Goal: Task Accomplishment & Management: Use online tool/utility

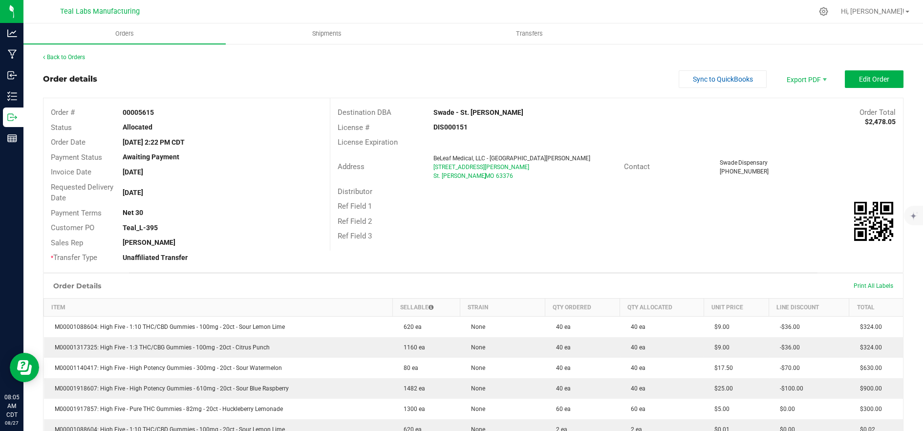
scroll to position [54, 0]
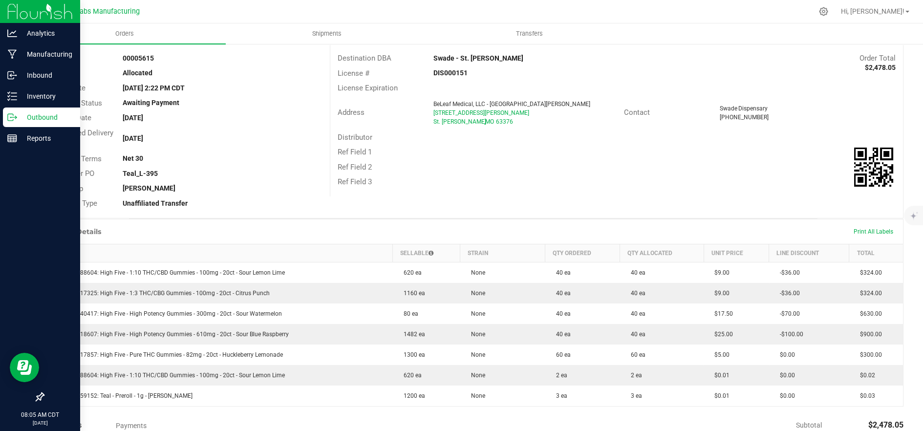
drag, startPoint x: 19, startPoint y: 115, endPoint x: 30, endPoint y: 115, distance: 11.3
click at [19, 115] on p "Outbound" at bounding box center [46, 117] width 59 height 12
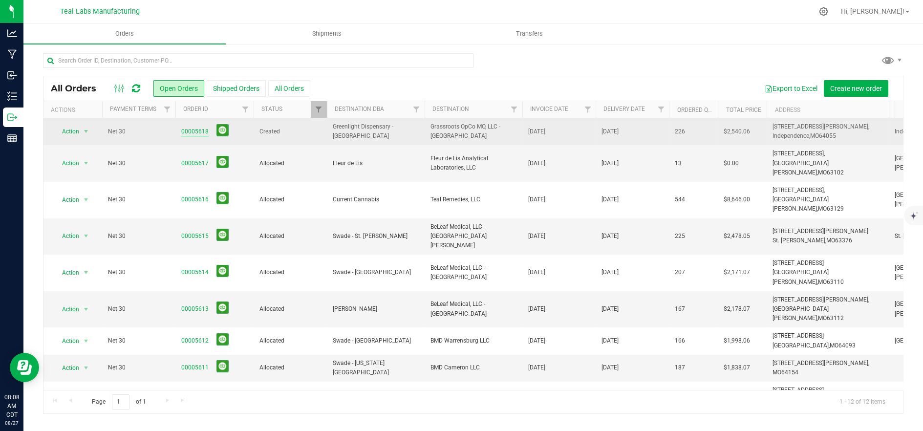
click at [196, 130] on link "00005618" at bounding box center [194, 131] width 27 height 9
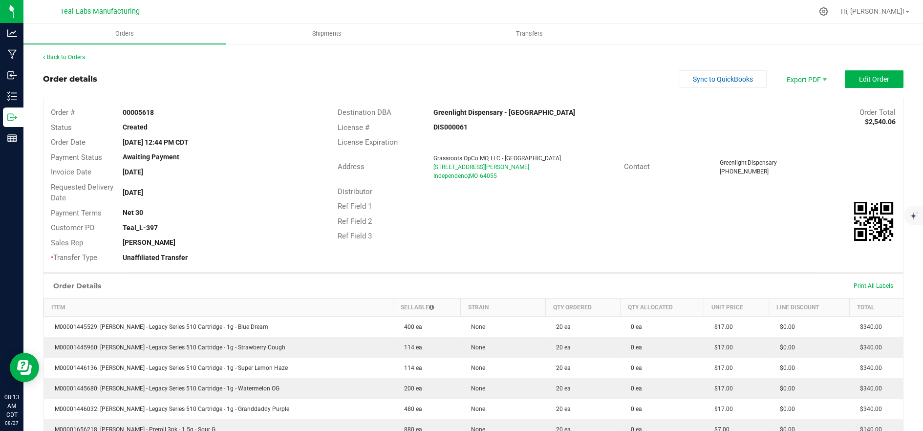
drag, startPoint x: 590, startPoint y: 229, endPoint x: 613, endPoint y: 197, distance: 39.6
click at [590, 229] on div "Ref Field 3" at bounding box center [616, 236] width 573 height 15
click at [720, 80] on span "Sync to QuickBooks" at bounding box center [723, 79] width 60 height 8
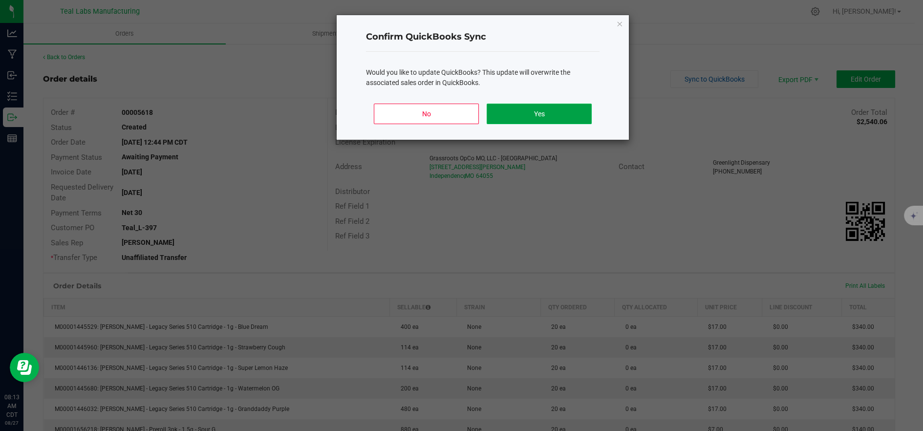
click at [583, 110] on button "Yes" at bounding box center [539, 114] width 105 height 21
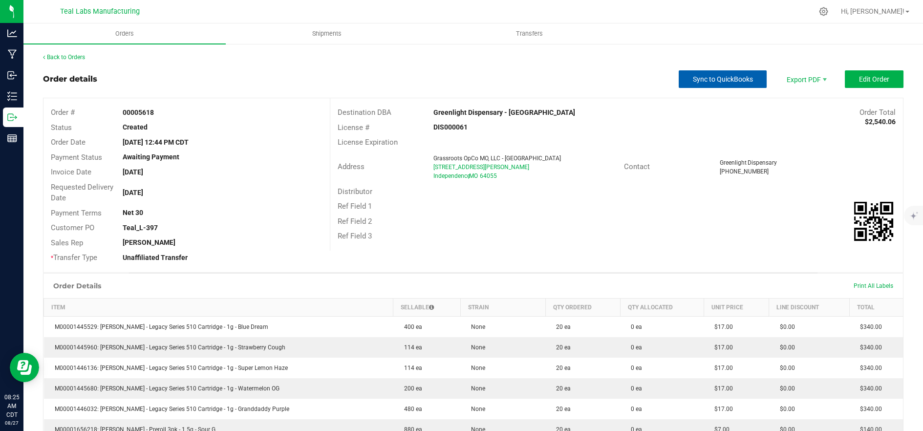
click at [687, 83] on button "Sync to QuickBooks" at bounding box center [723, 79] width 88 height 18
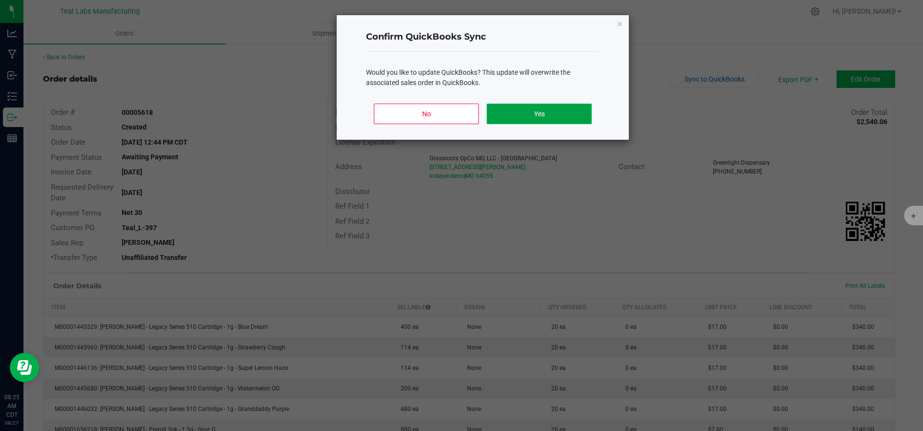
click at [545, 115] on button "Yes" at bounding box center [539, 114] width 105 height 21
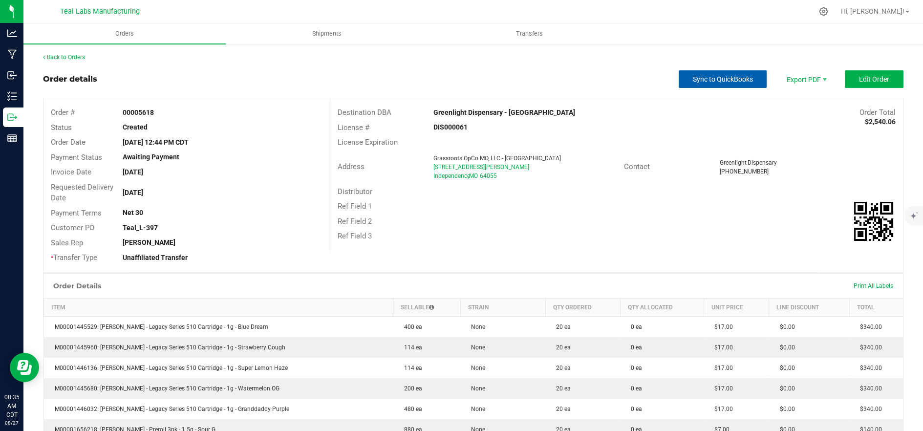
click at [743, 77] on span "Sync to QuickBooks" at bounding box center [723, 79] width 60 height 8
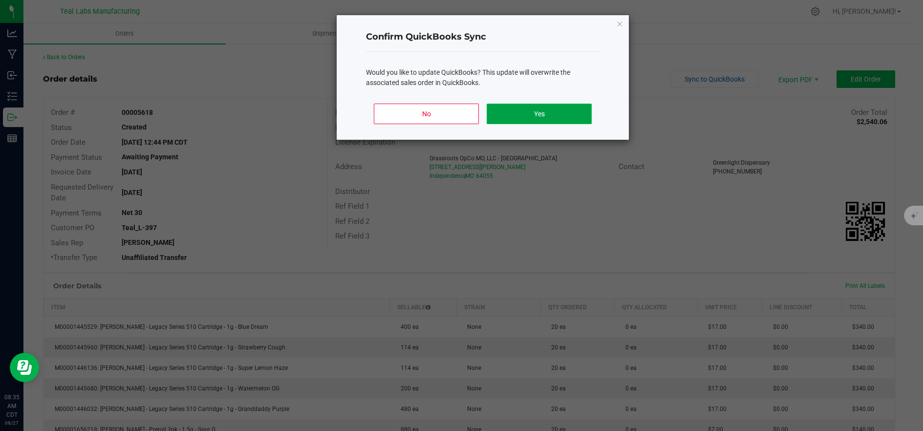
click at [555, 112] on button "Yes" at bounding box center [539, 114] width 105 height 21
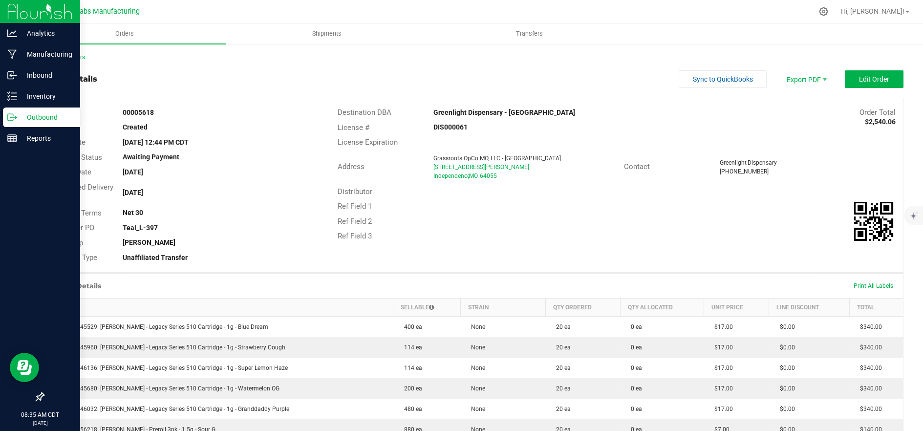
click at [20, 120] on p "Outbound" at bounding box center [46, 117] width 59 height 12
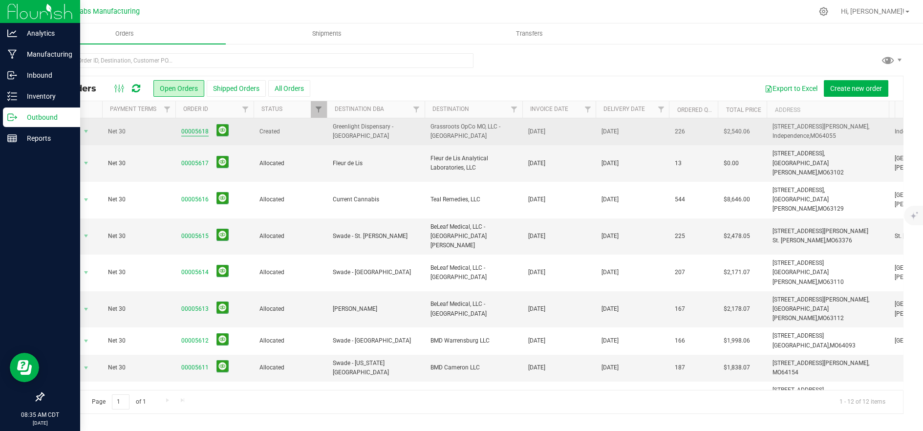
click at [194, 128] on link "00005618" at bounding box center [194, 131] width 27 height 9
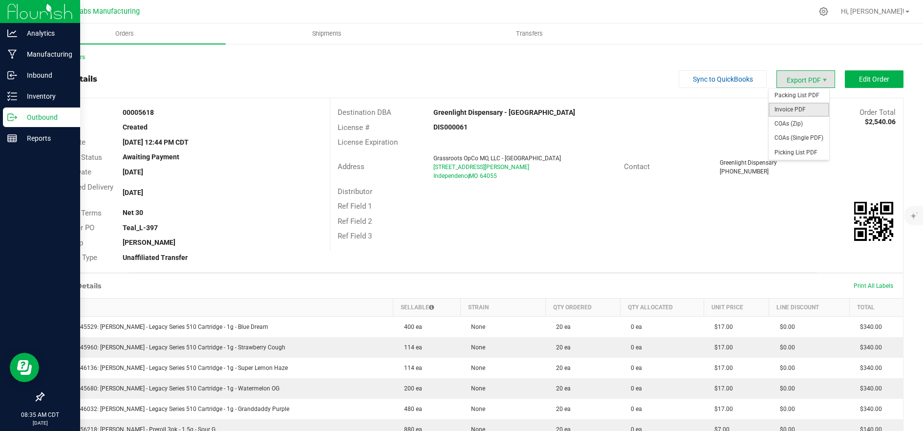
click at [799, 106] on span "Invoice PDF" at bounding box center [799, 110] width 61 height 14
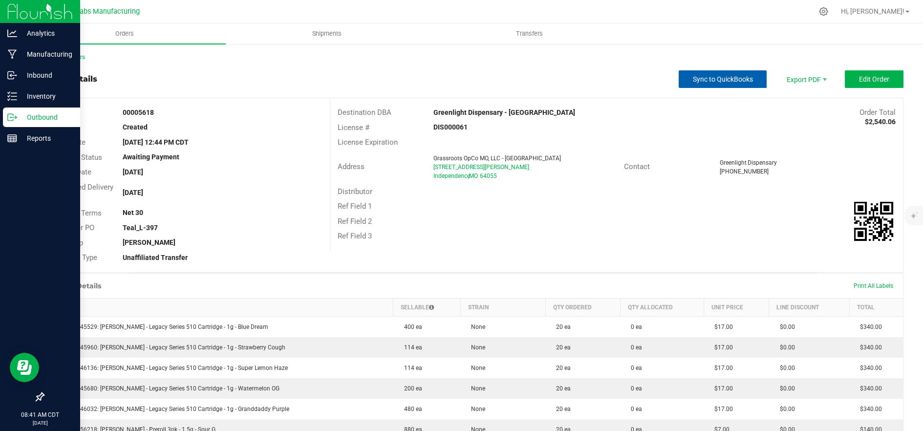
click at [724, 86] on button "Sync to QuickBooks" at bounding box center [723, 79] width 88 height 18
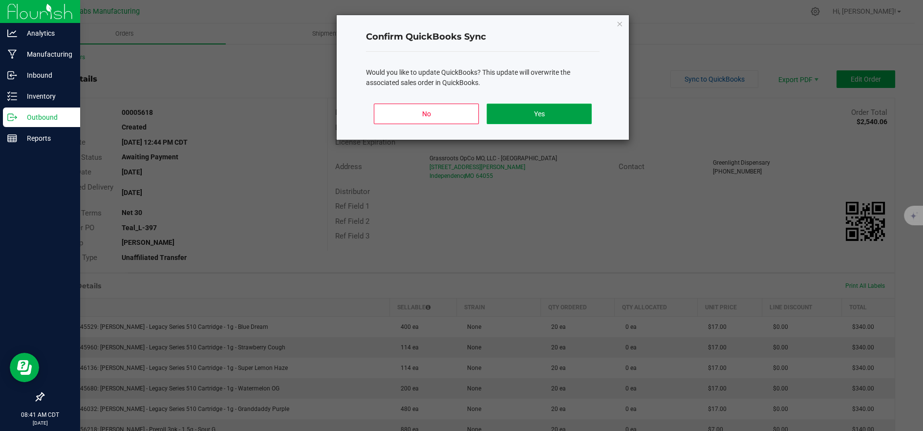
click at [537, 109] on button "Yes" at bounding box center [539, 114] width 105 height 21
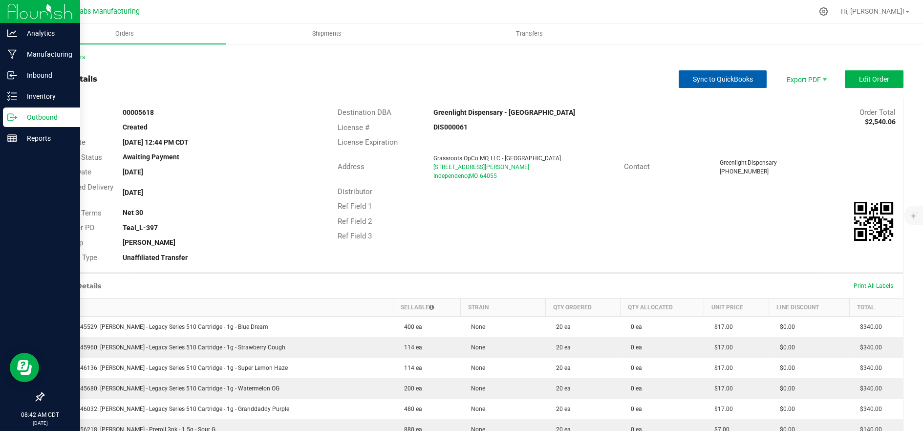
click at [740, 85] on button "Sync to QuickBooks" at bounding box center [723, 79] width 88 height 18
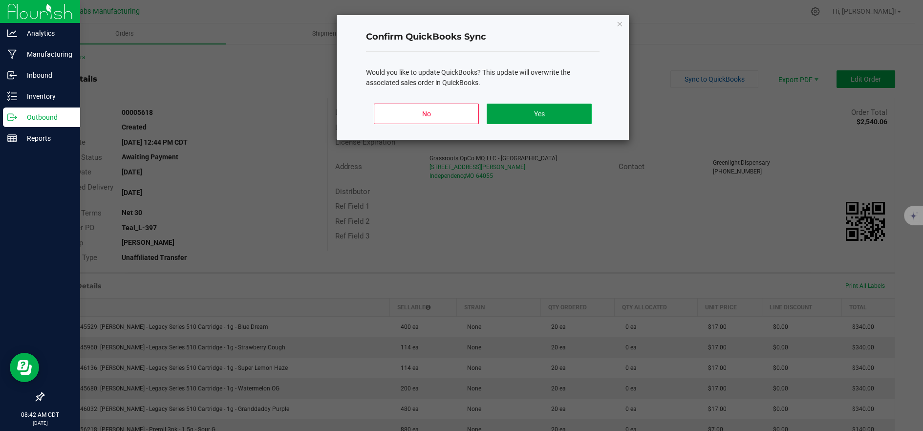
click at [570, 110] on button "Yes" at bounding box center [539, 114] width 105 height 21
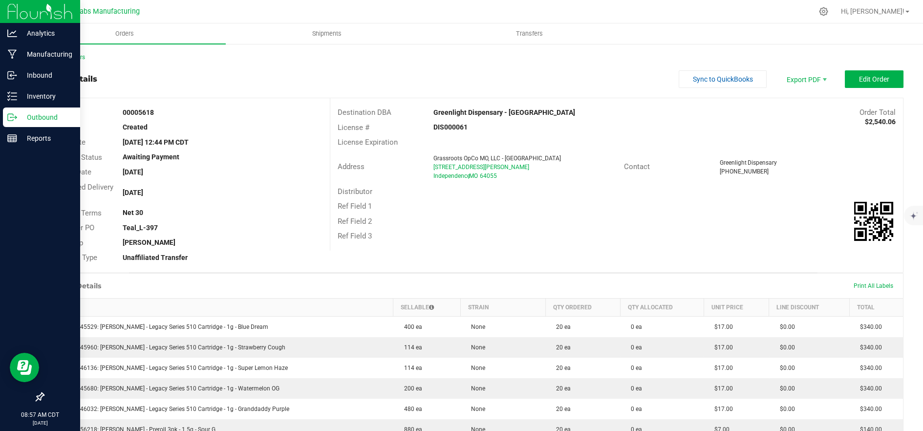
click at [22, 120] on p "Outbound" at bounding box center [46, 117] width 59 height 12
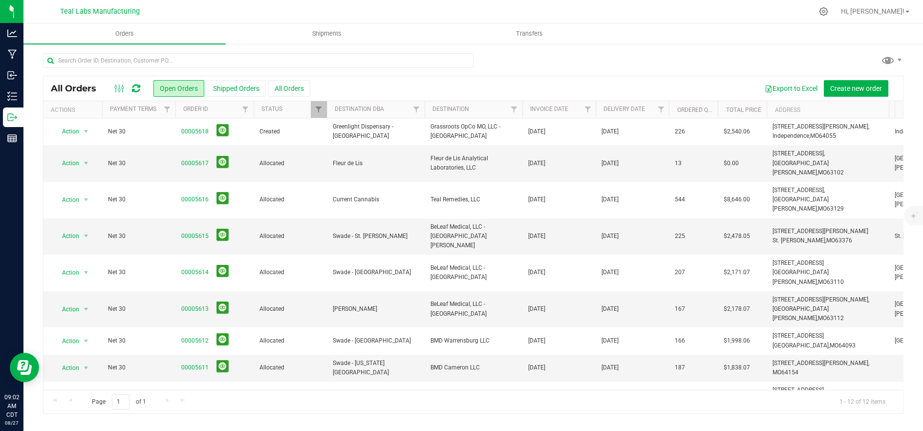
drag, startPoint x: 691, startPoint y: 30, endPoint x: 689, endPoint y: 40, distance: 9.5
click at [690, 32] on ul "Orders Shipments Transfers" at bounding box center [484, 33] width 923 height 21
click at [673, 58] on div at bounding box center [473, 64] width 861 height 22
